Goal: Find contact information: Find contact information

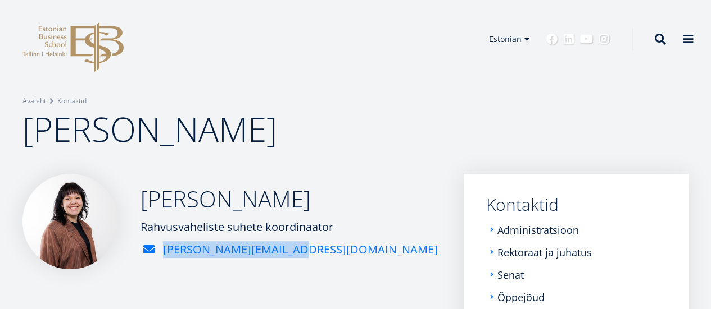
drag, startPoint x: 362, startPoint y: 287, endPoint x: 352, endPoint y: 286, distance: 10.2
click at [352, 258] on div "karolina.kuusik@ebs.ee" at bounding box center [288, 250] width 297 height 17
copy link "karolina.kuusik@ebs.ee"
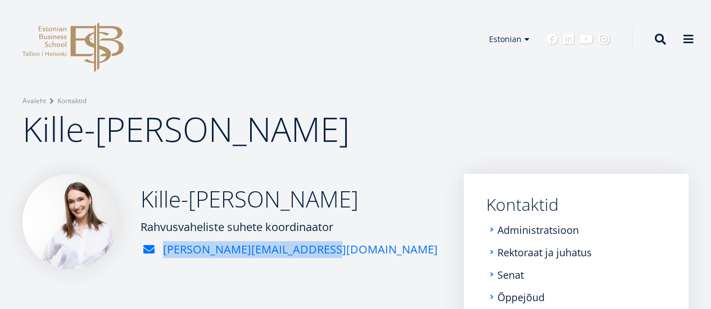
drag, startPoint x: 379, startPoint y: 285, endPoint x: 360, endPoint y: 285, distance: 18.5
click at [360, 258] on div "[PERSON_NAME][EMAIL_ADDRESS][DOMAIN_NAME]" at bounding box center [288, 250] width 297 height 17
copy link "[PERSON_NAME][EMAIL_ADDRESS][DOMAIN_NAME]"
